Goal: Register for event/course

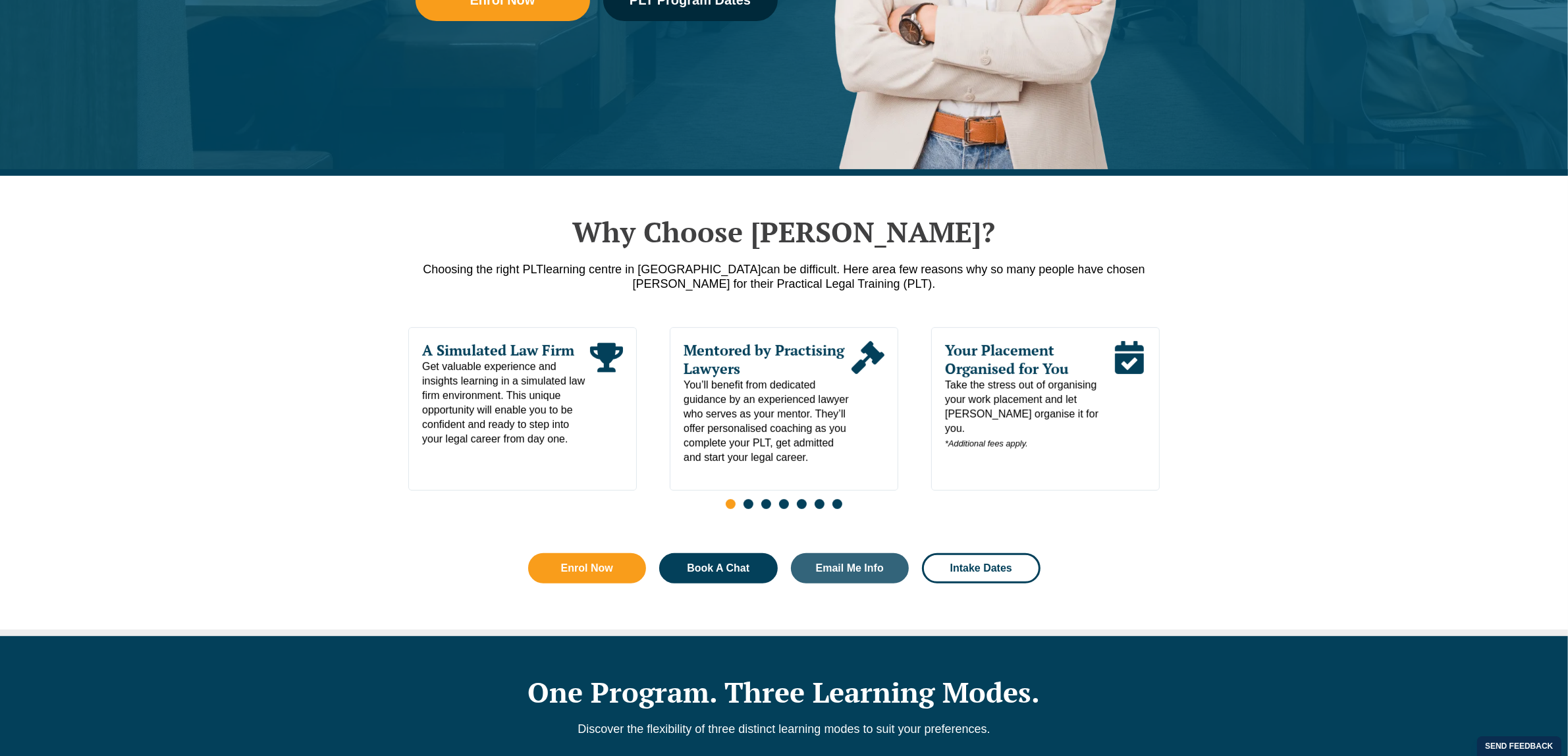
click at [702, 6] on div "Leo Cussen Centre for Law Search here Practical Legal Training Our Practical Le…" at bounding box center [783, 48] width 1509 height 84
click at [712, 8] on div "Leo Cussen Centre for Law Search here Practical Legal Training Our Practical Le…" at bounding box center [783, 48] width 1509 height 84
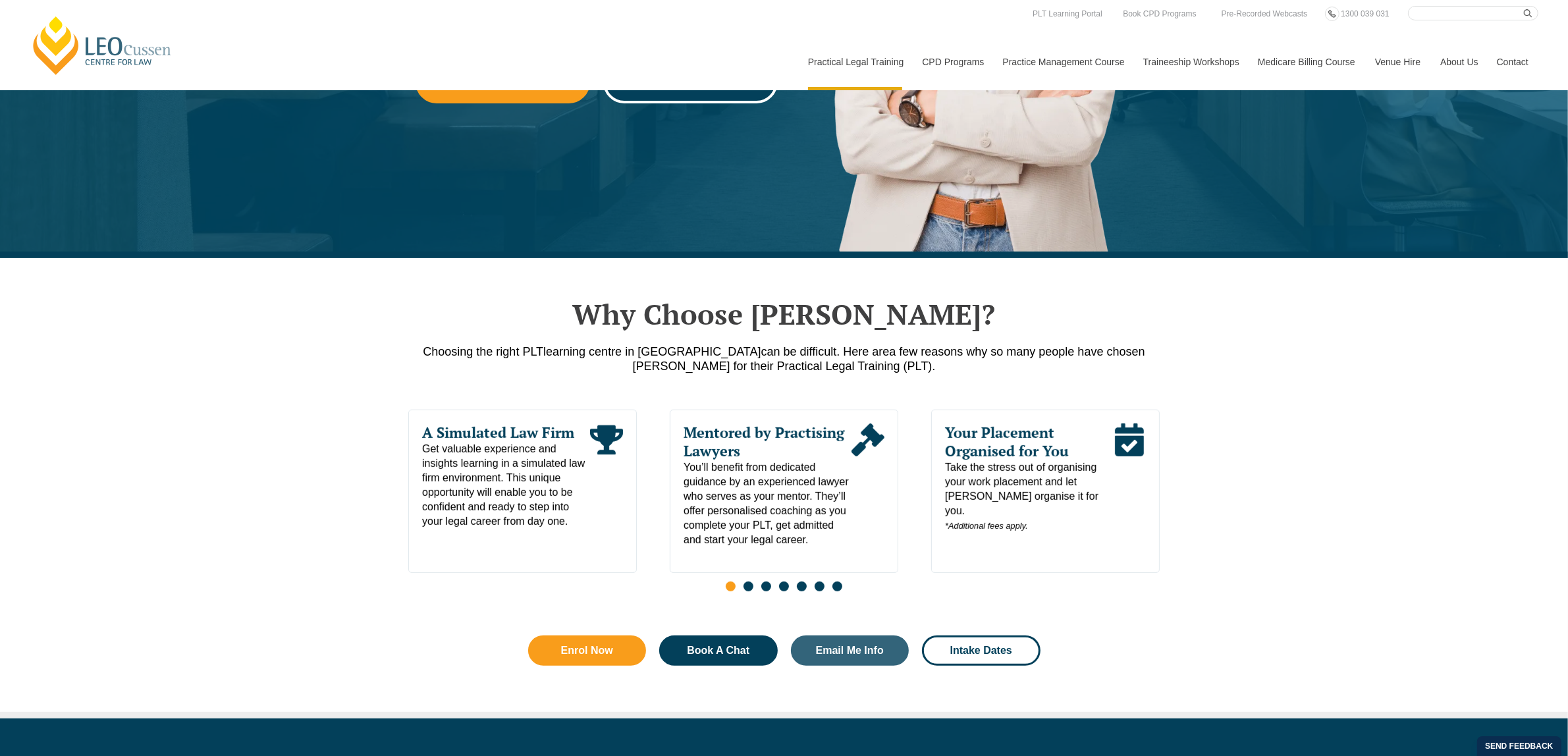
click at [716, 94] on link "PLT Program Dates" at bounding box center [690, 82] width 175 height 42
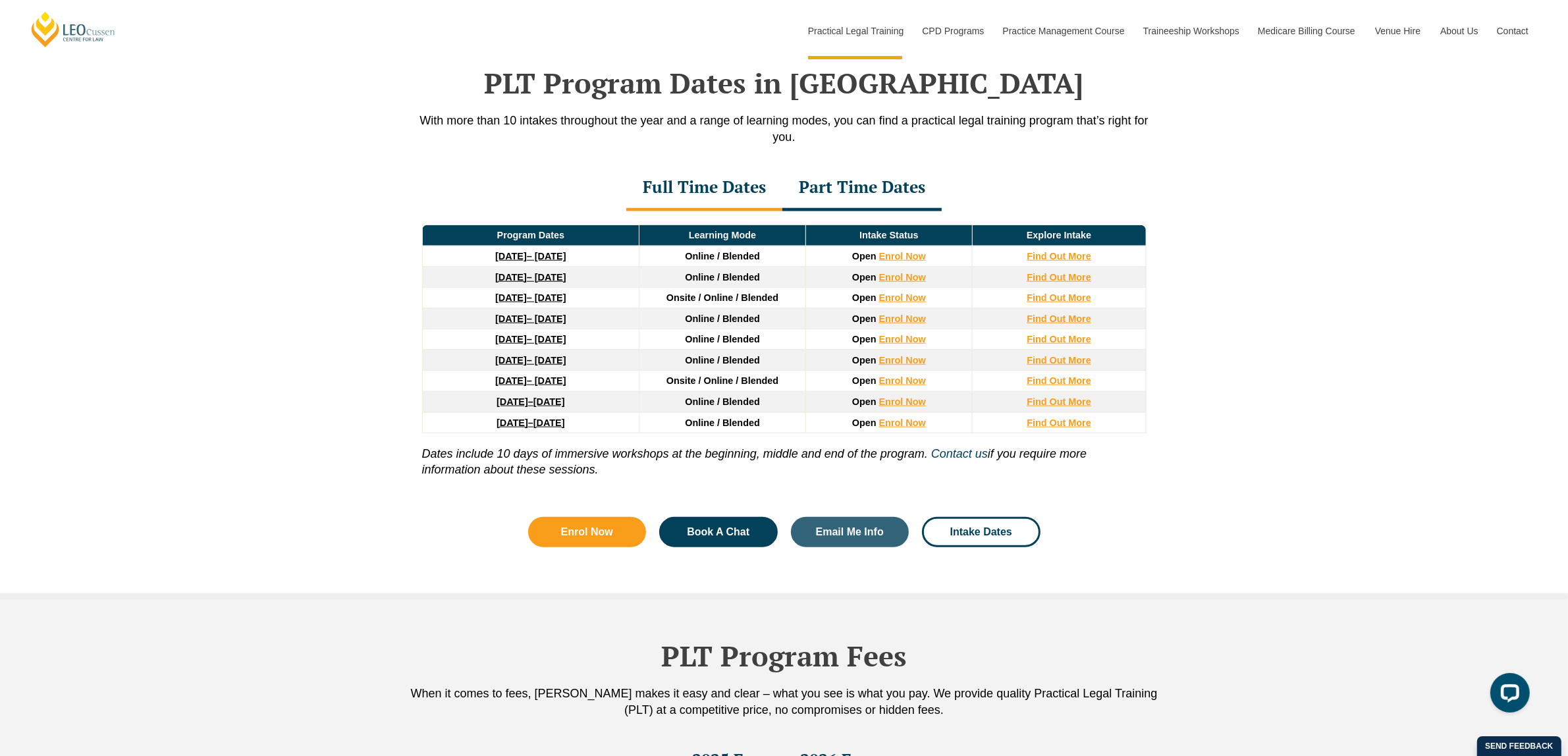
scroll to position [1718, 0]
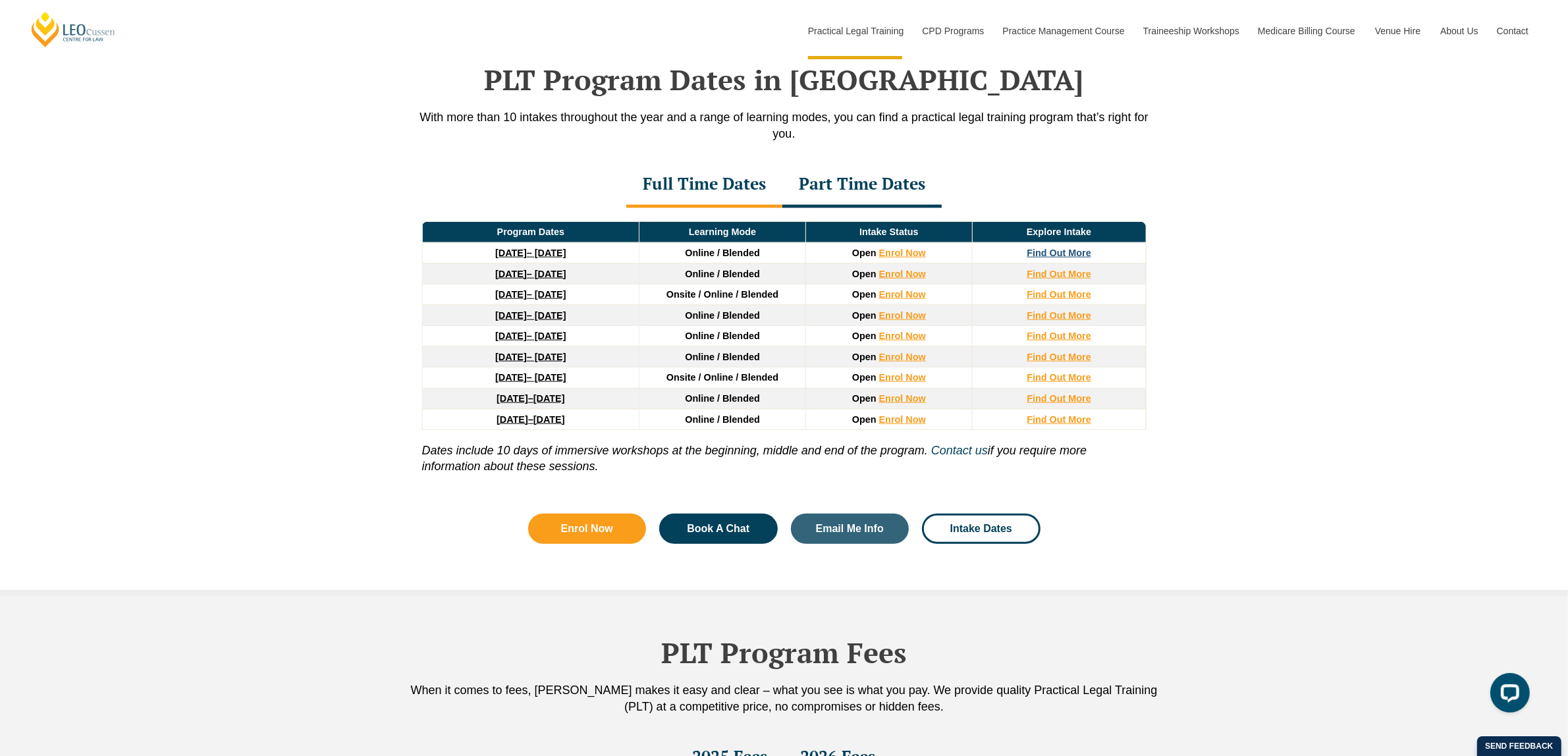
click at [1059, 258] on strong "Find Out More" at bounding box center [1059, 253] width 64 height 11
click at [566, 254] on link "22 September 2025 – 20 February 2026" at bounding box center [530, 253] width 70 height 11
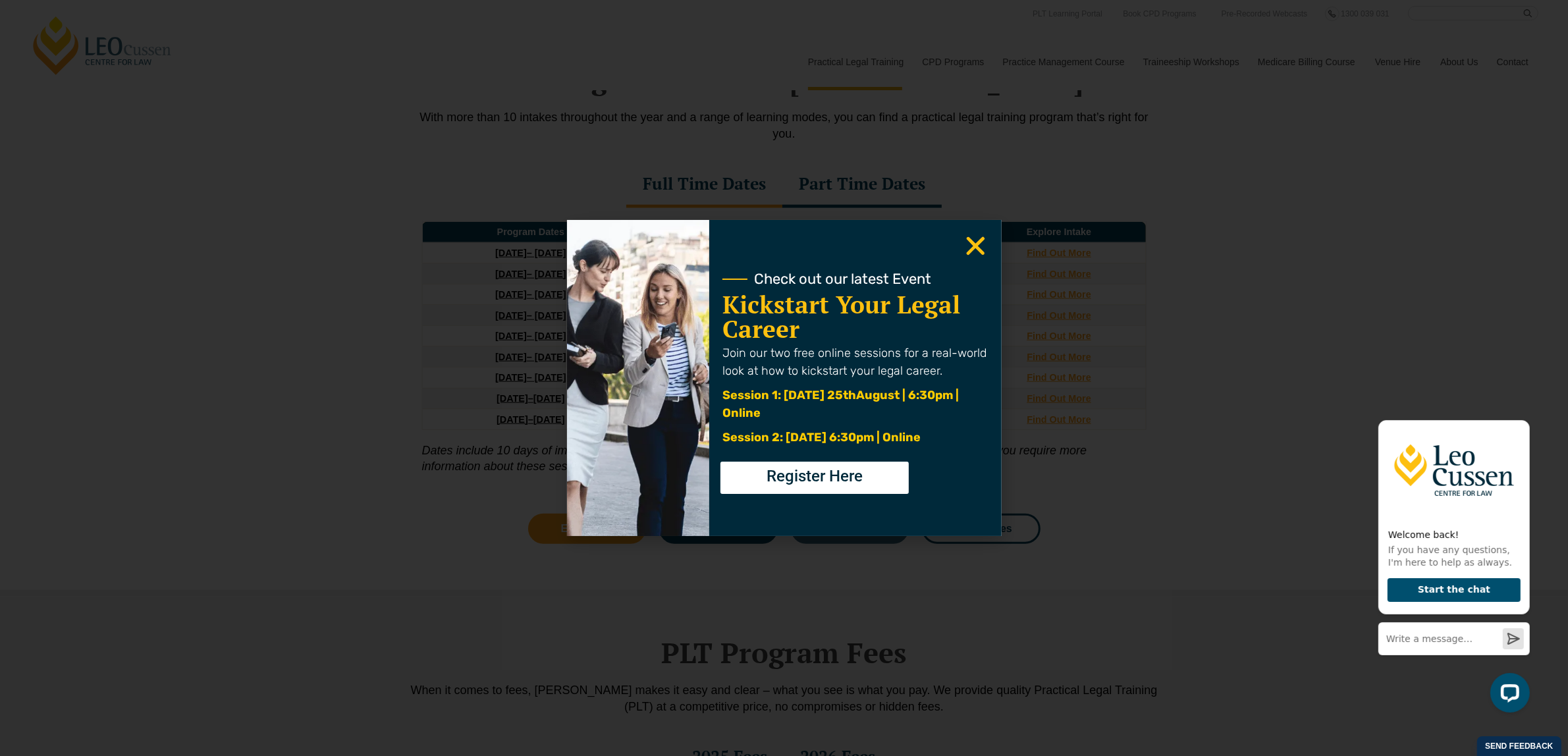
click at [986, 241] on icon "Close" at bounding box center [975, 246] width 25 height 25
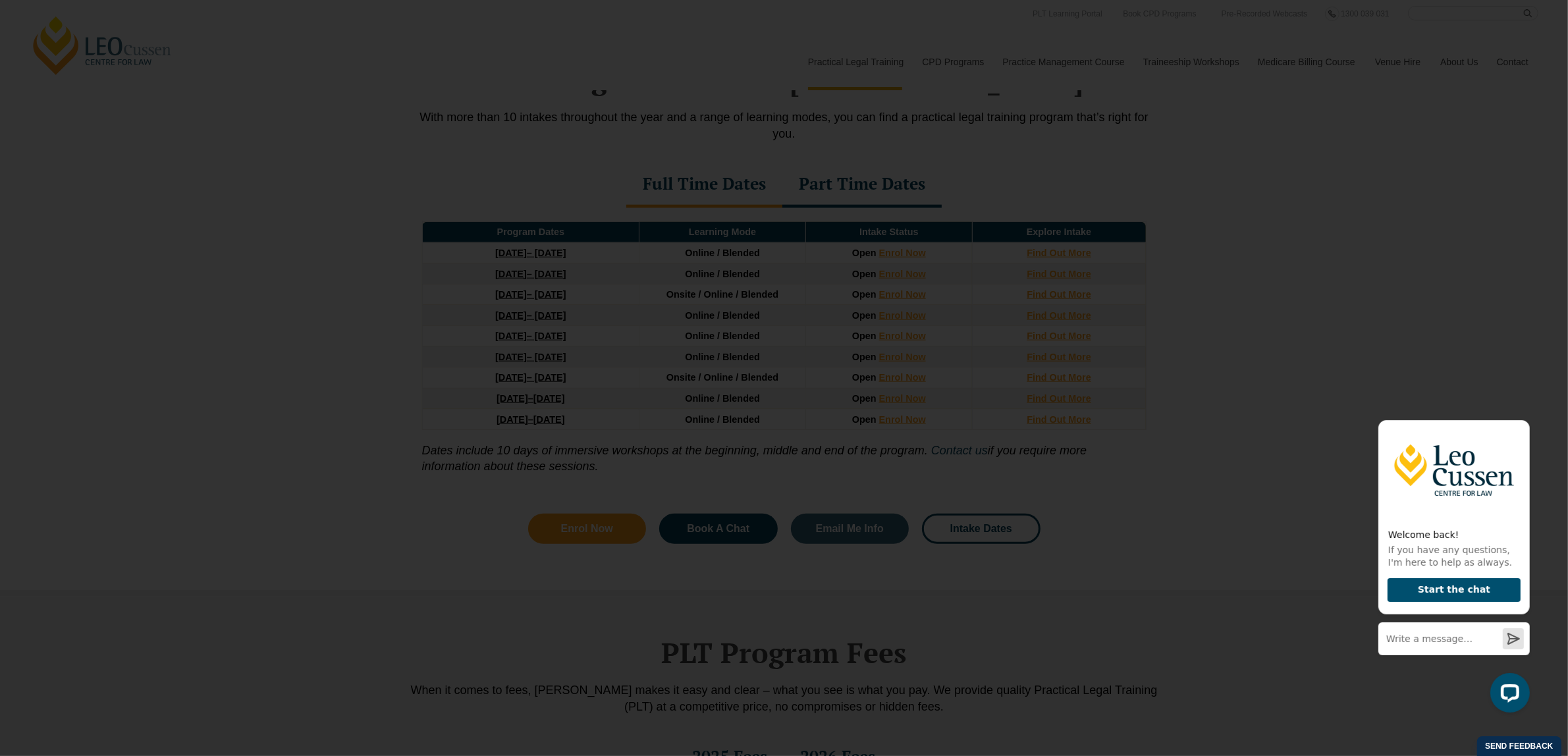
click at [976, 247] on use "Close" at bounding box center [975, 246] width 19 height 19
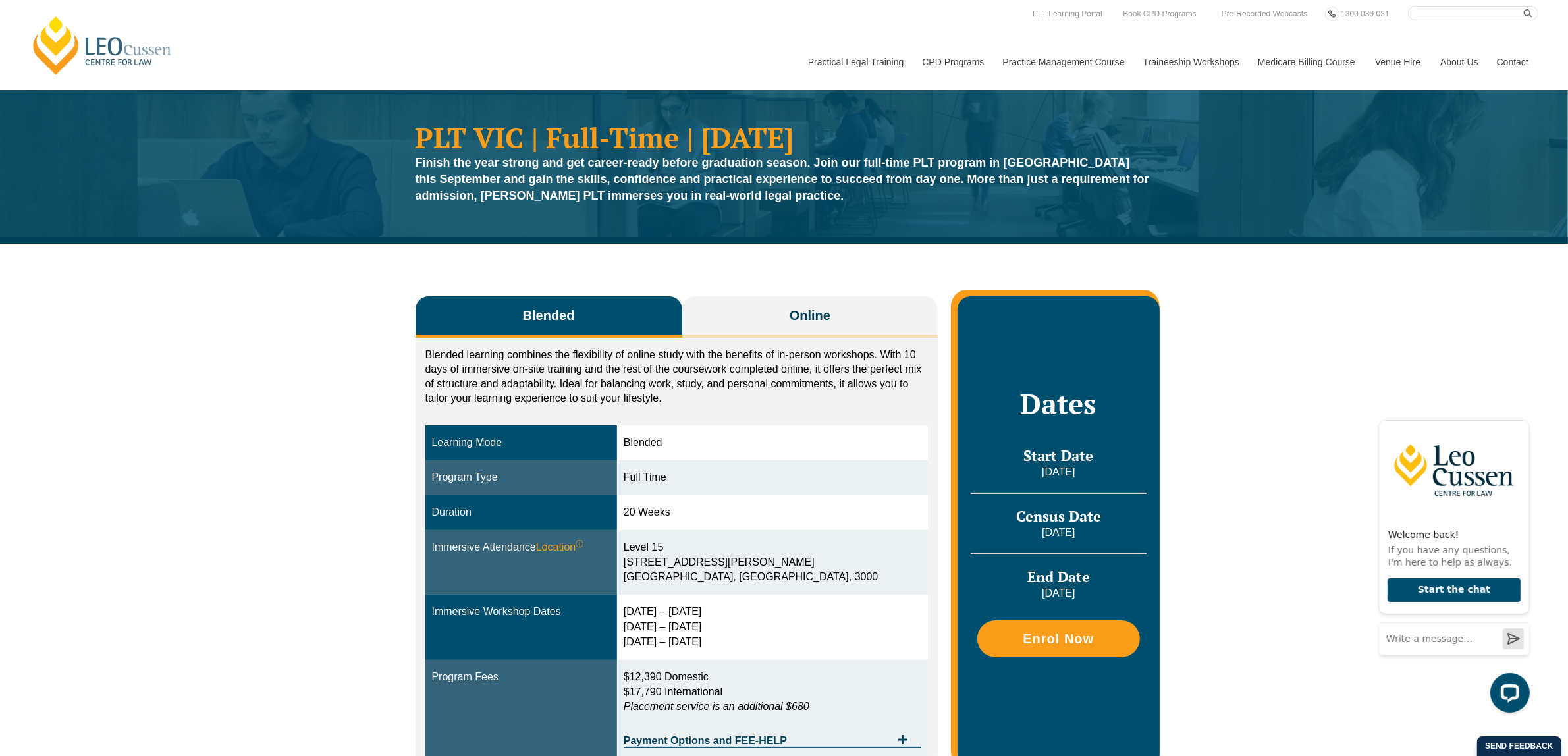
click at [776, 339] on div "Blended learning combines the flexibility of online study with the benefits of …" at bounding box center [677, 552] width 523 height 430
click at [770, 336] on button "Online" at bounding box center [810, 317] width 256 height 42
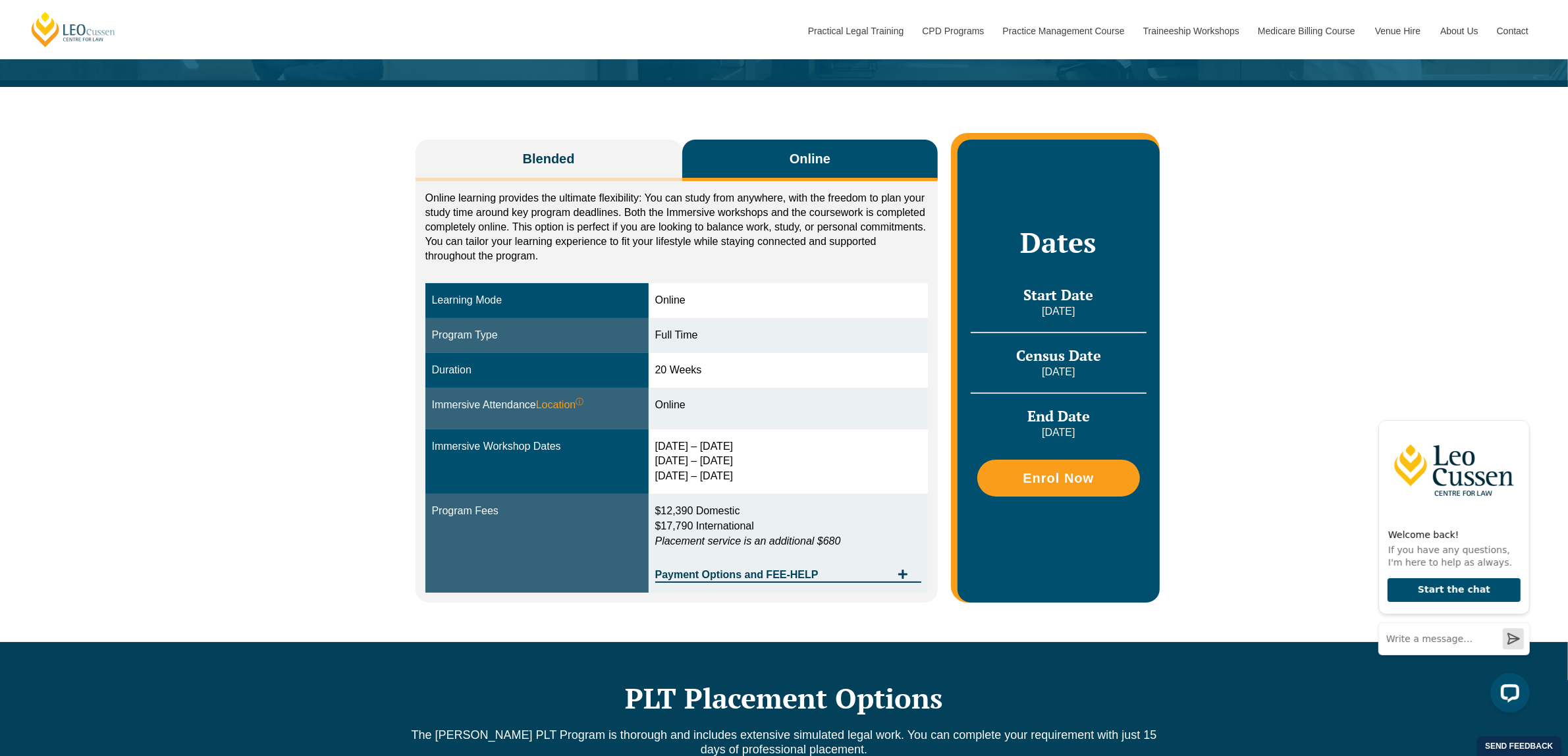
scroll to position [165, 0]
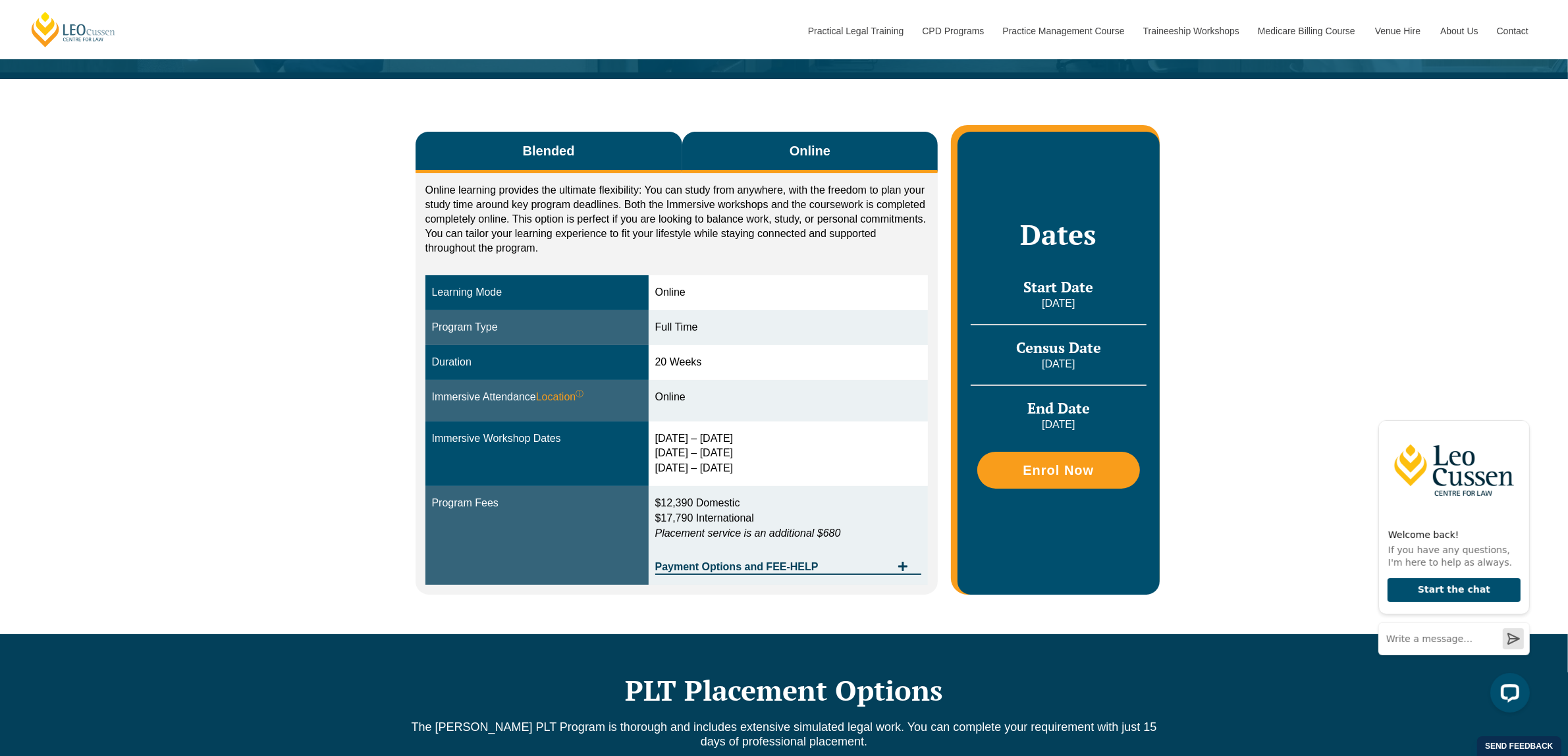
click at [609, 151] on button "Blended" at bounding box center [549, 152] width 267 height 42
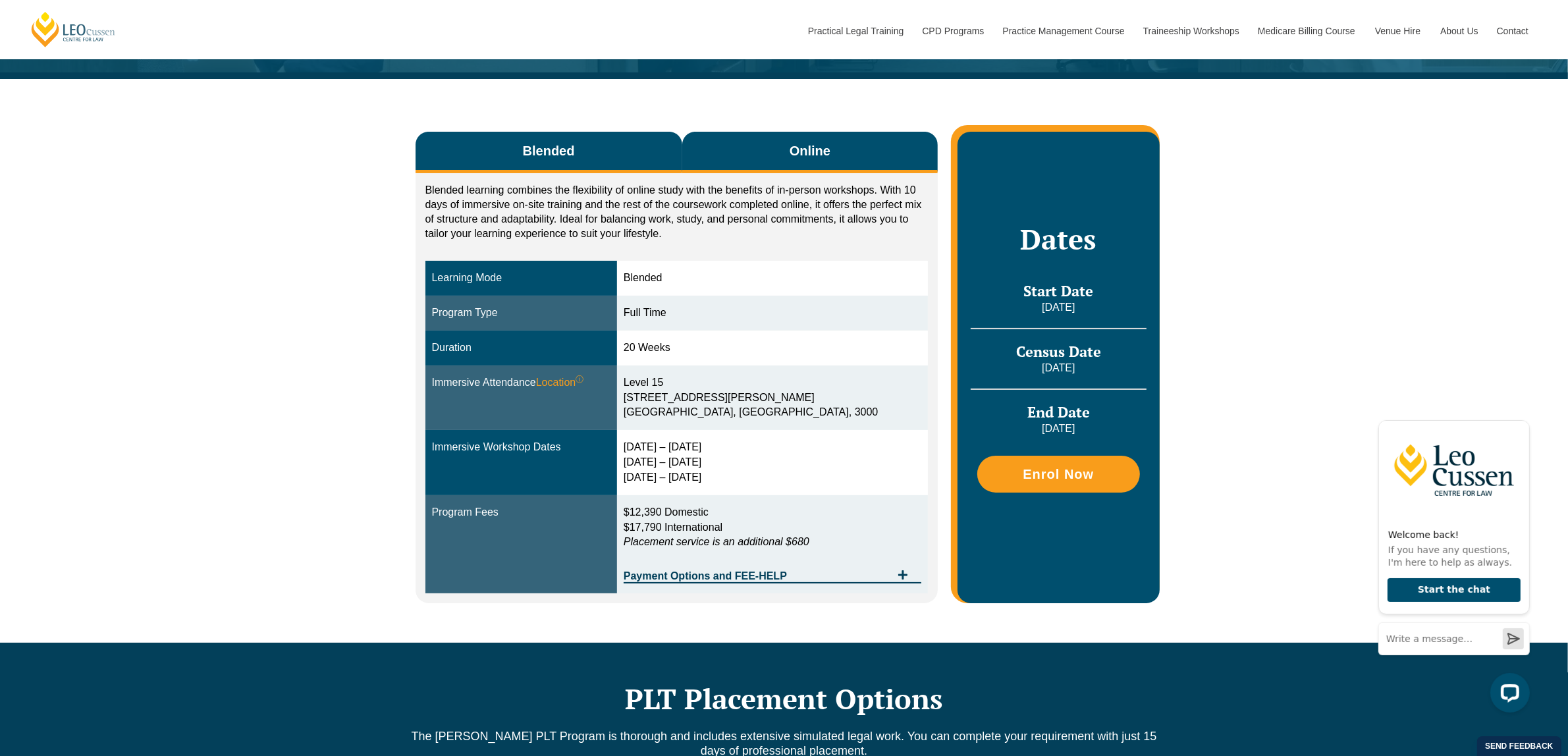
click at [737, 139] on button "Online" at bounding box center [810, 152] width 256 height 42
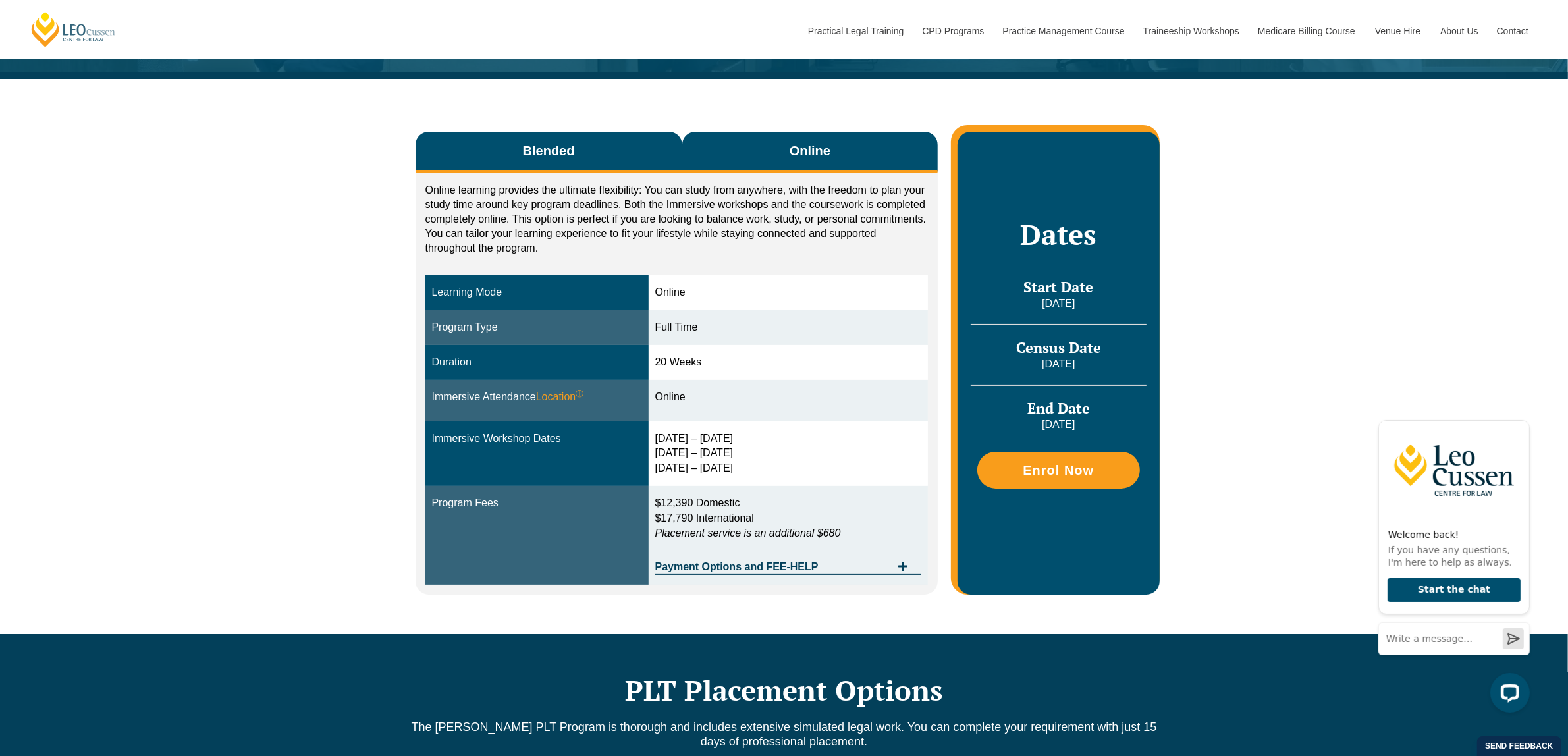
click at [605, 147] on button "Blended" at bounding box center [549, 152] width 267 height 42
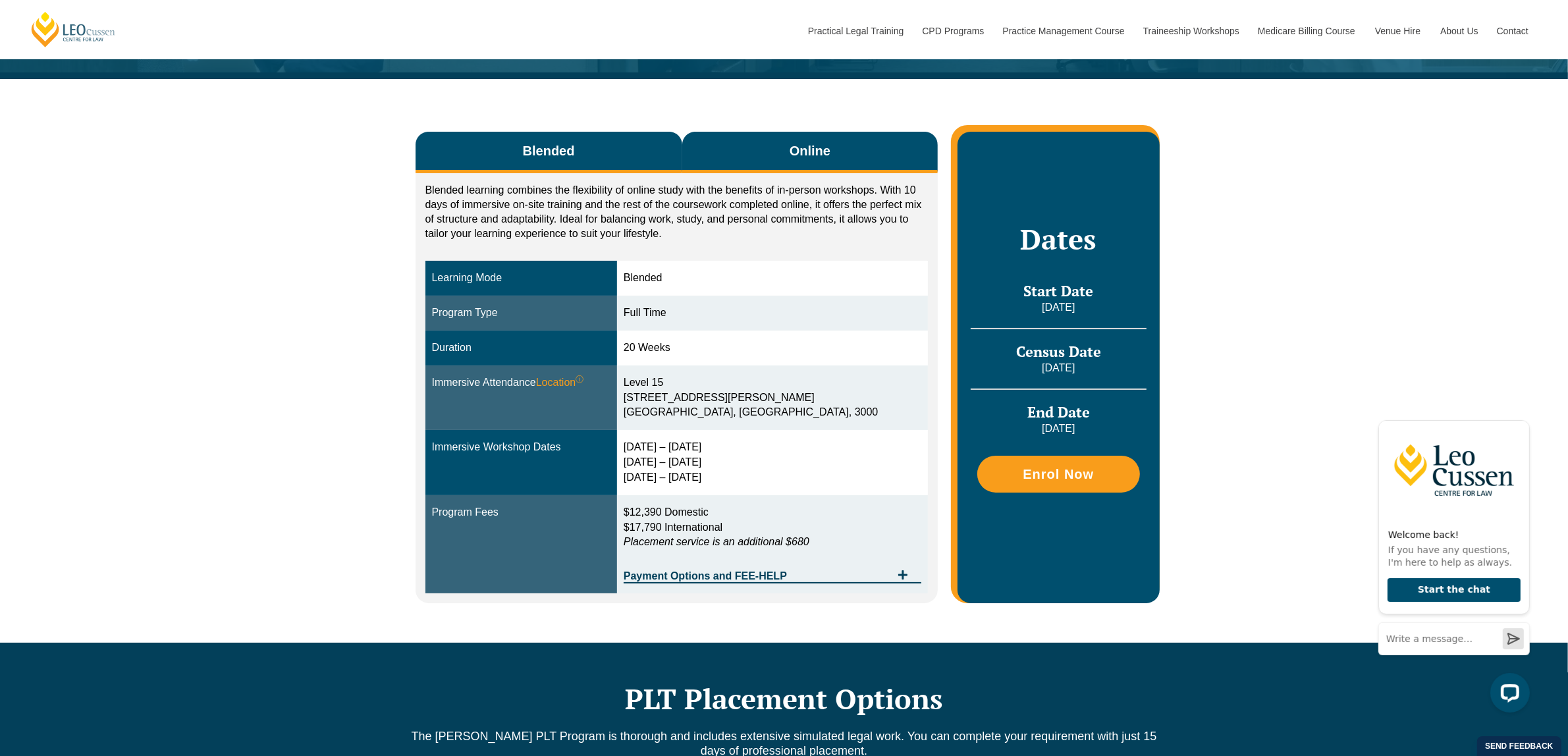
click at [818, 163] on button "Online" at bounding box center [810, 152] width 256 height 42
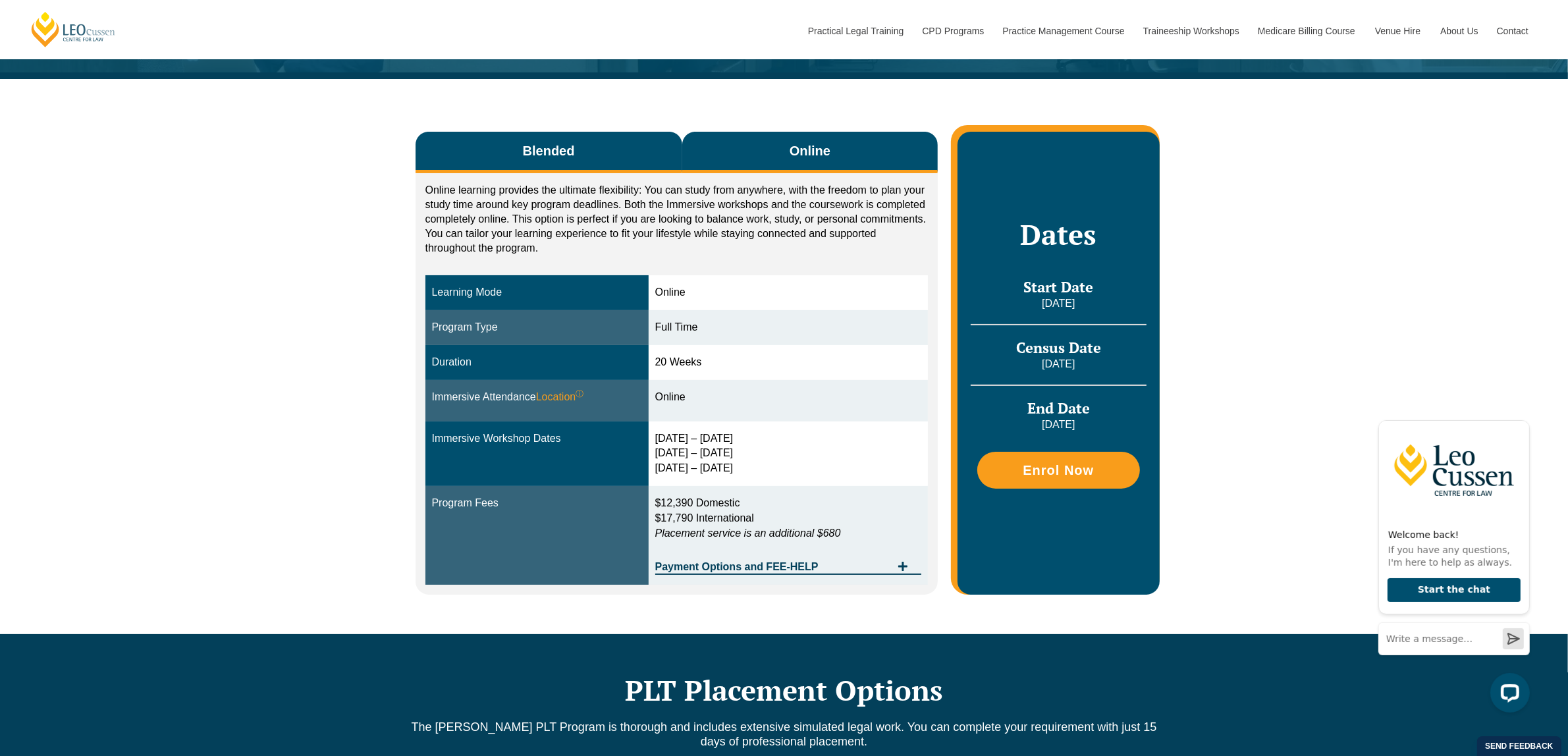
click at [633, 158] on button "Blended" at bounding box center [549, 152] width 267 height 42
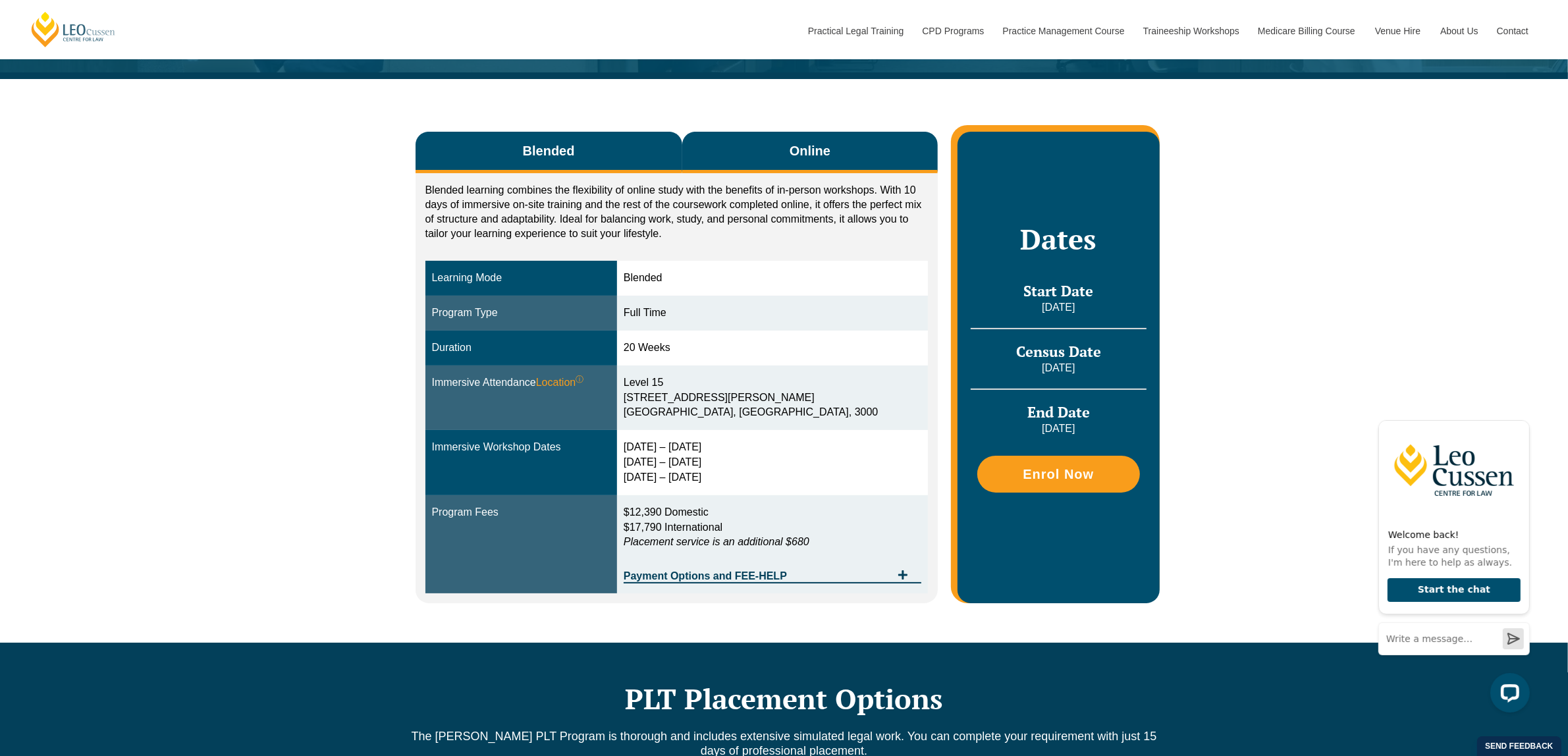
click at [754, 149] on button "Online" at bounding box center [810, 152] width 256 height 42
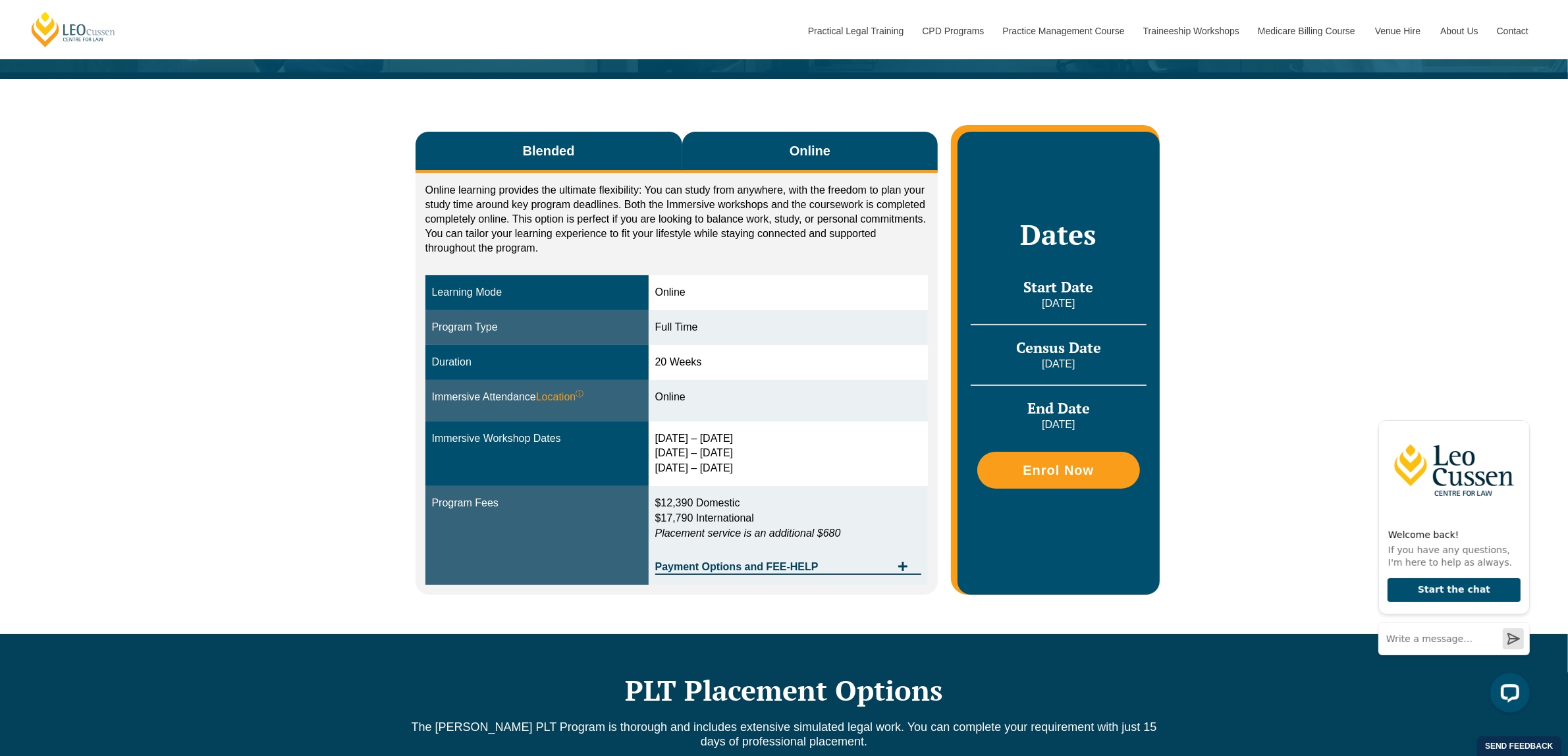
click at [589, 142] on button "Blended" at bounding box center [549, 152] width 267 height 42
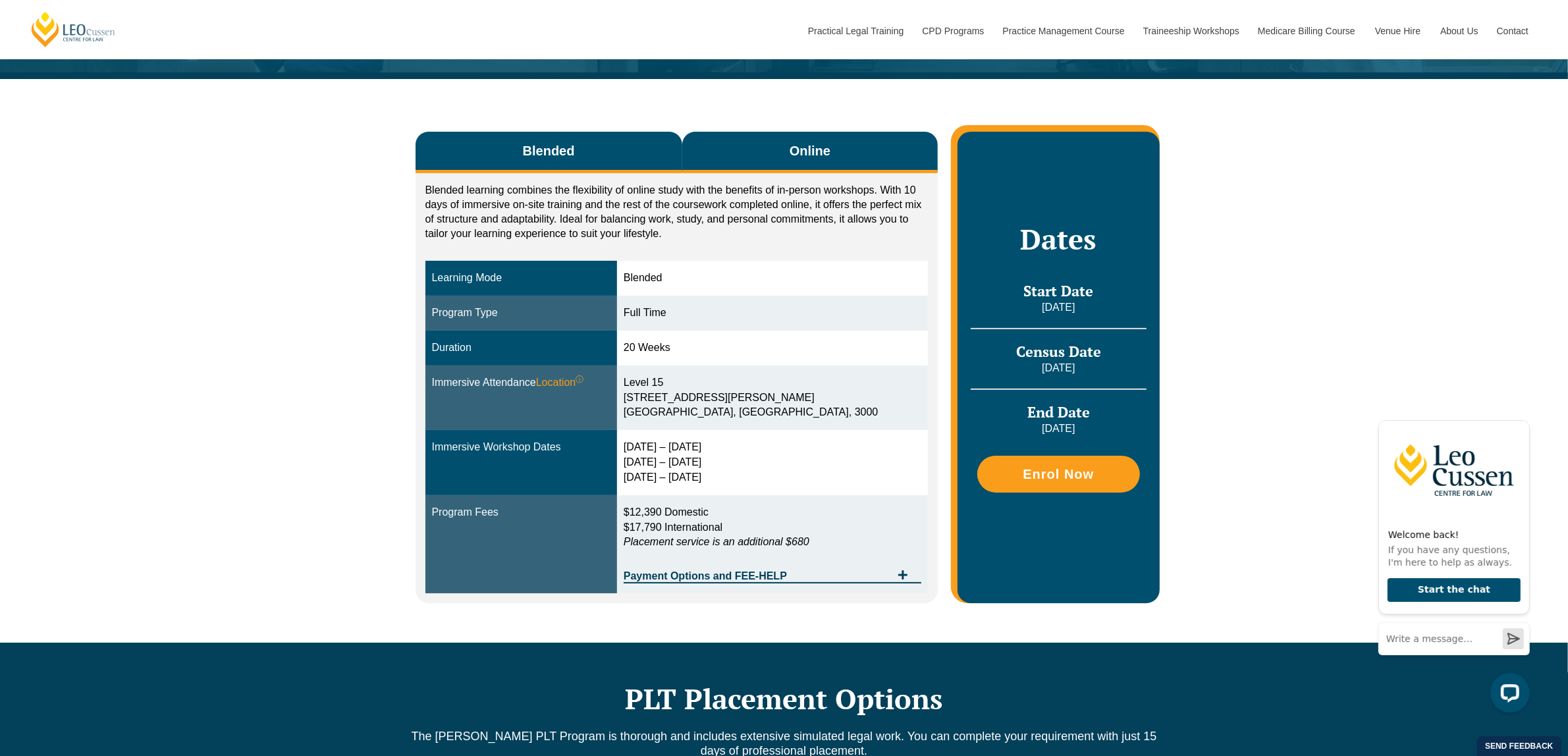
click at [805, 137] on button "Online" at bounding box center [810, 152] width 256 height 42
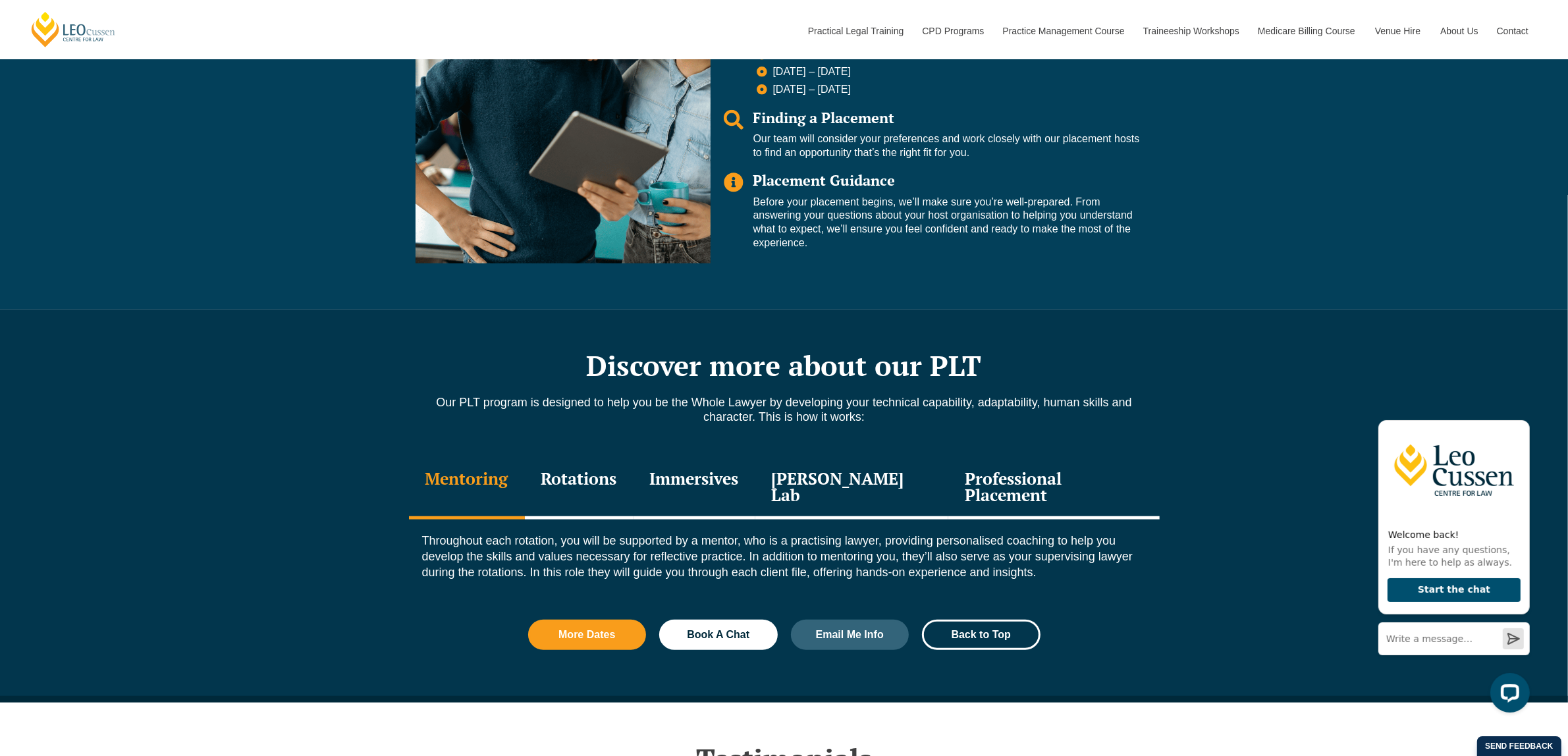
scroll to position [1235, 0]
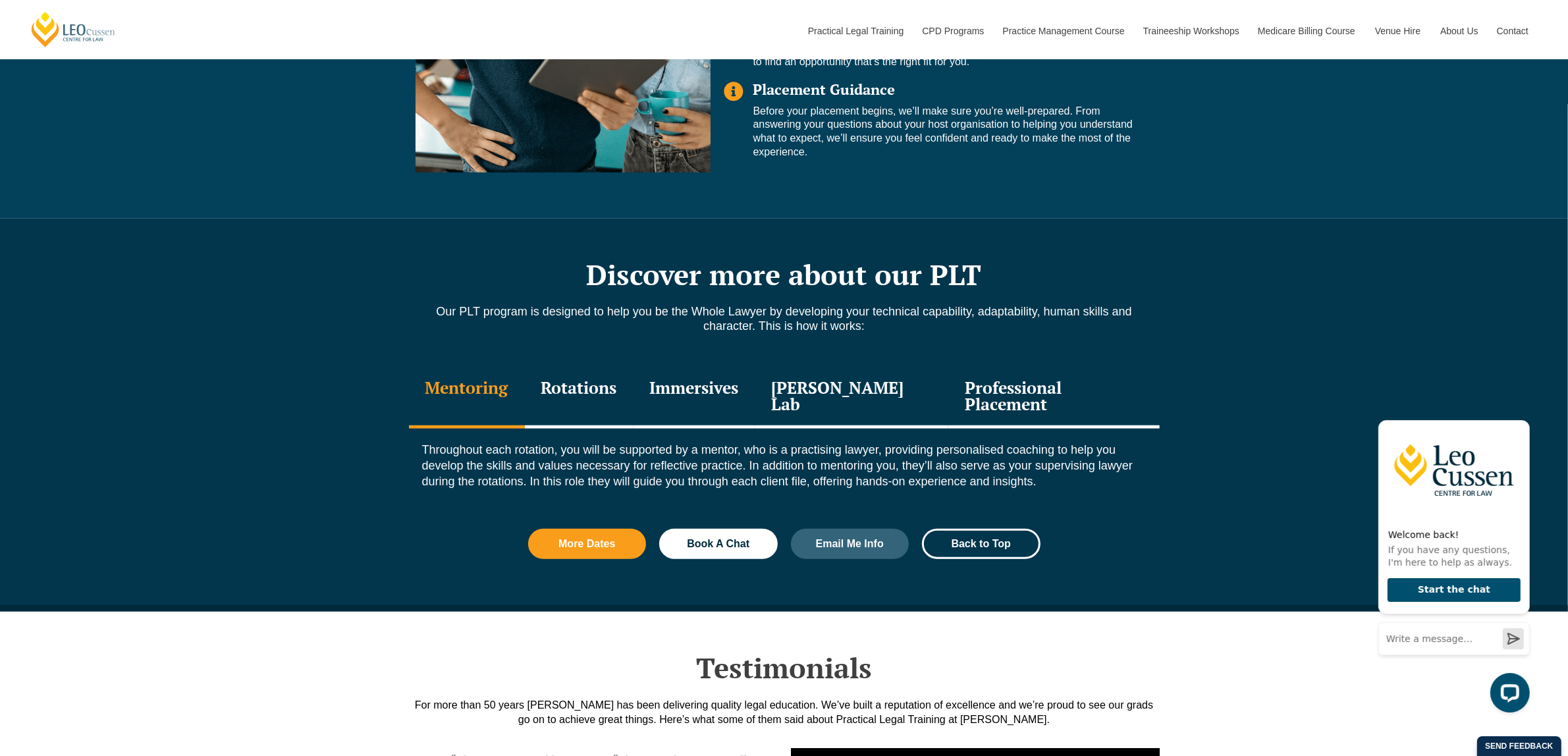
click at [605, 385] on div "Rotations" at bounding box center [578, 397] width 108 height 62
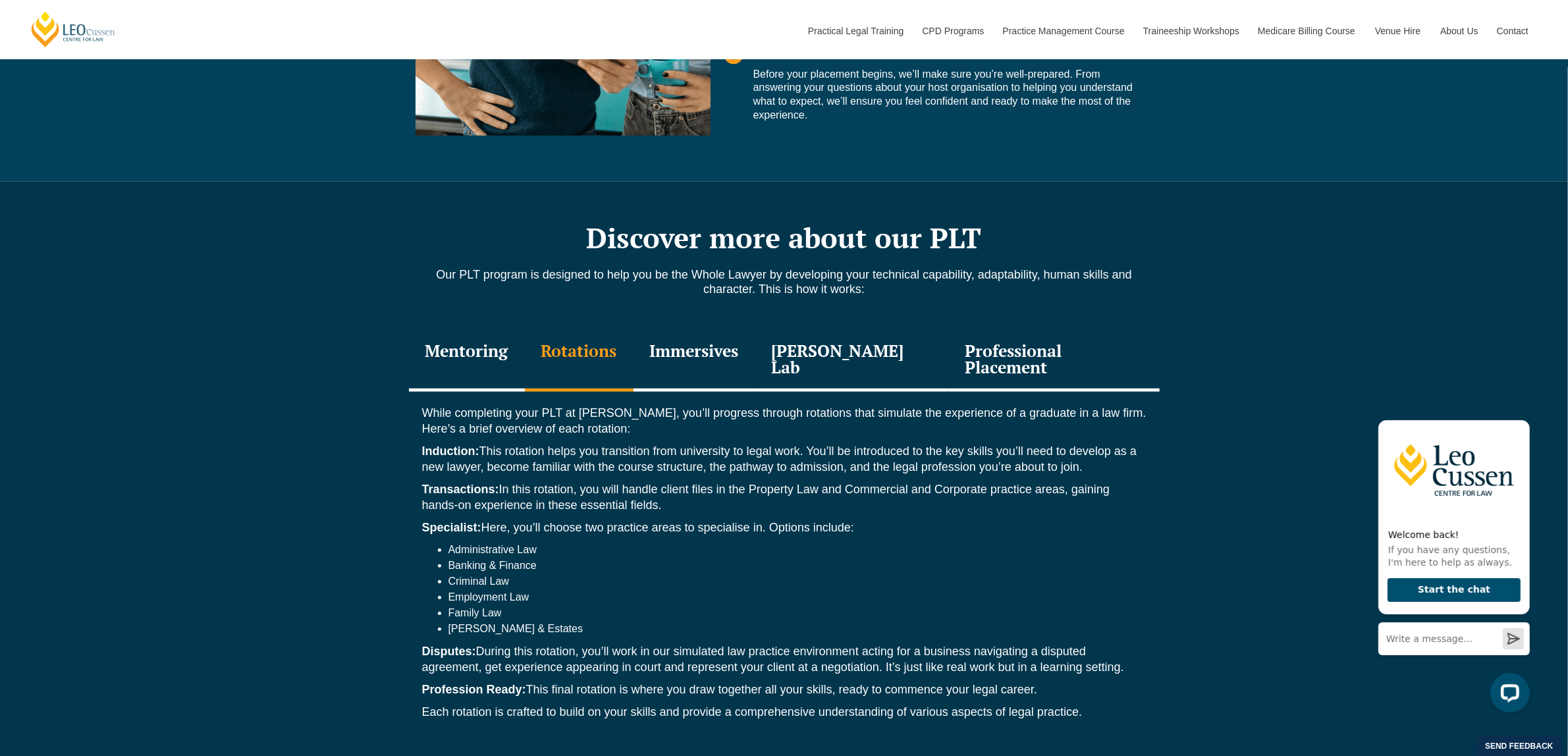
scroll to position [1318, 0]
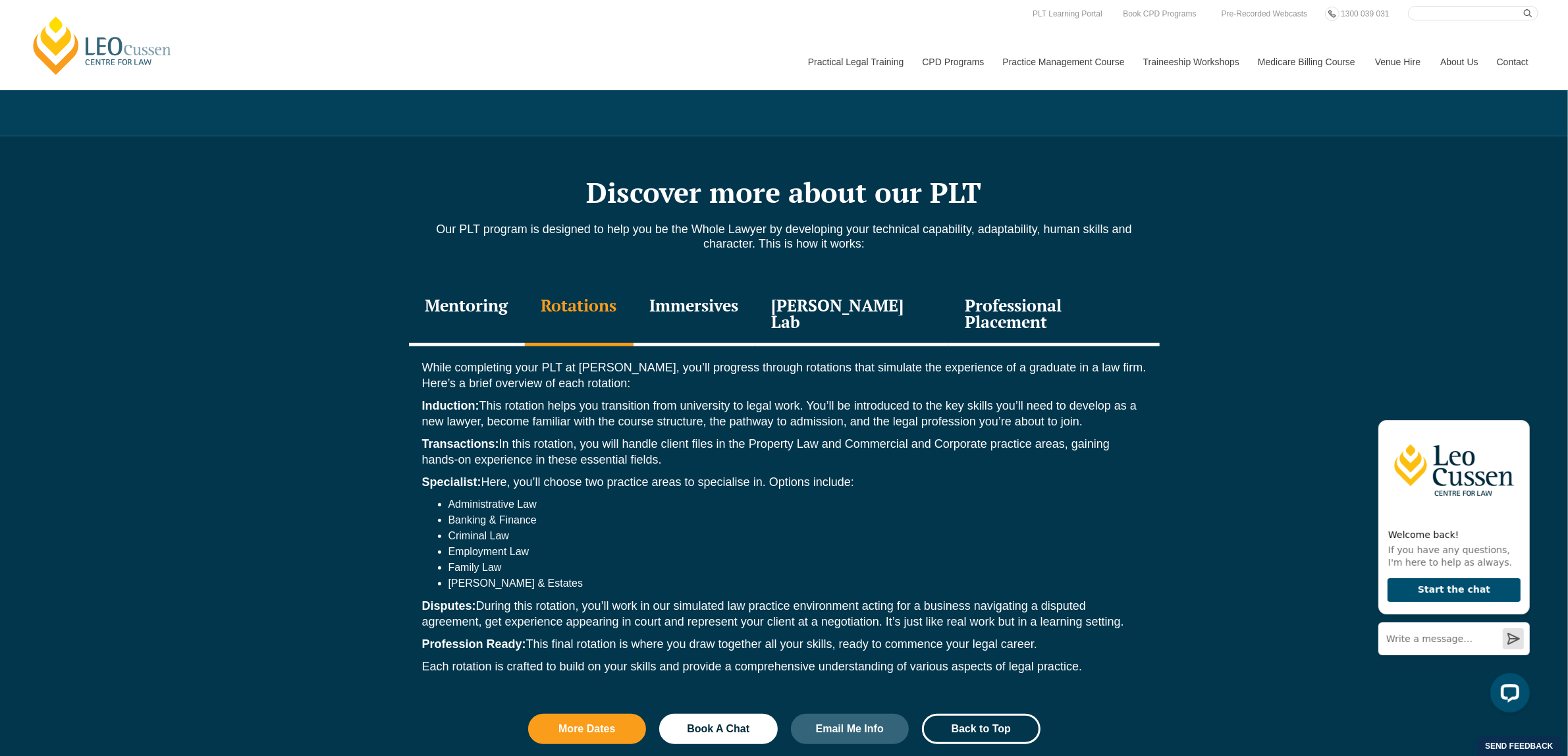
click at [724, 311] on div "Immersives" at bounding box center [694, 315] width 122 height 62
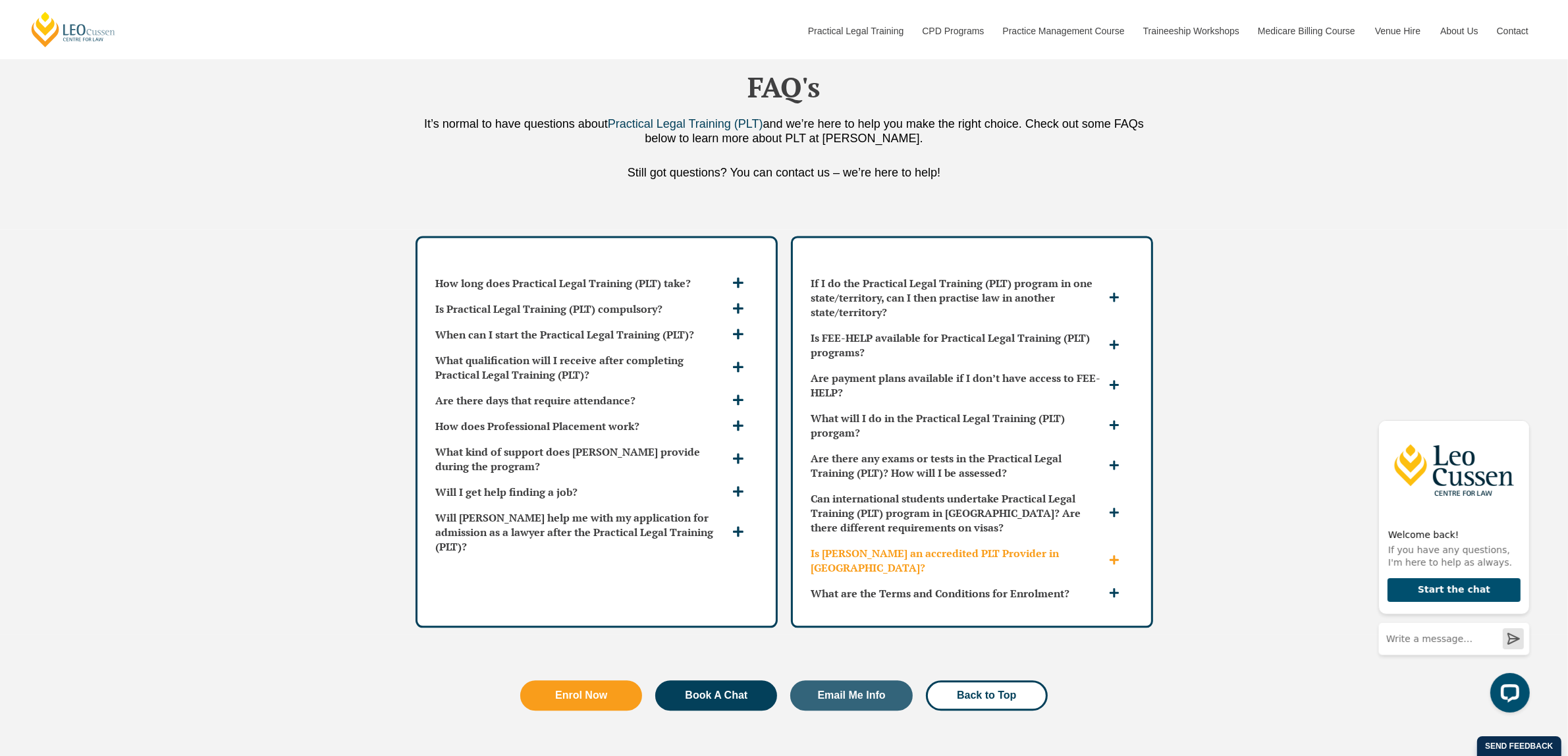
scroll to position [3376, 0]
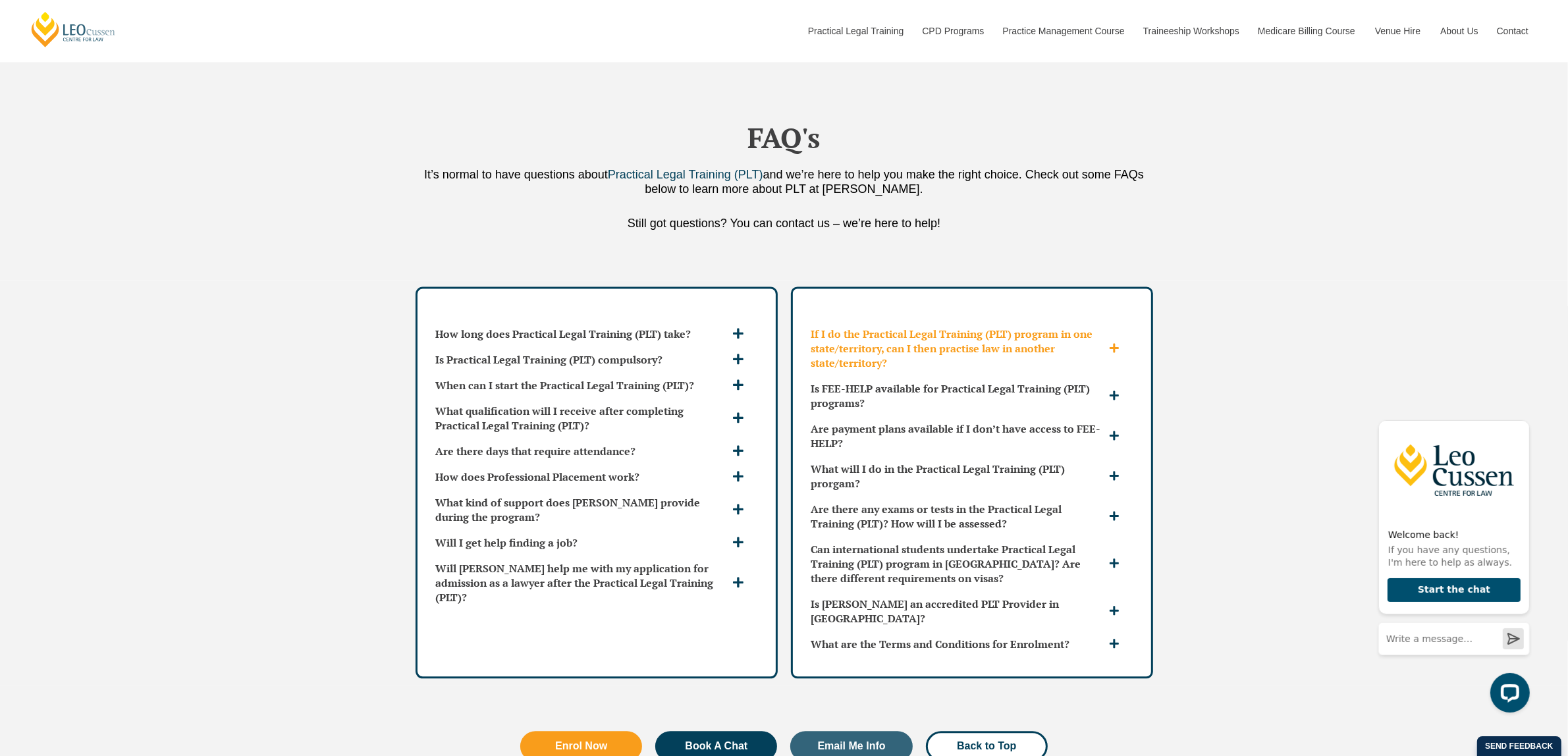
click at [1019, 327] on h3 "If I do the Practical Legal Training (PLT) program in one state/territory, can …" at bounding box center [959, 348] width 294 height 44
